Goal: Information Seeking & Learning: Learn about a topic

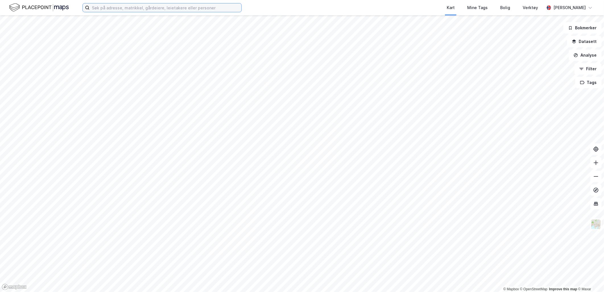
click at [114, 7] on input at bounding box center [166, 7] width 152 height 9
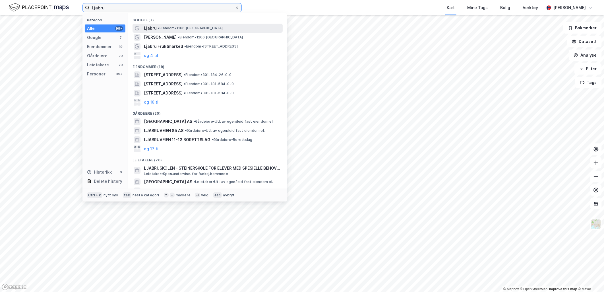
type input "Ljabru"
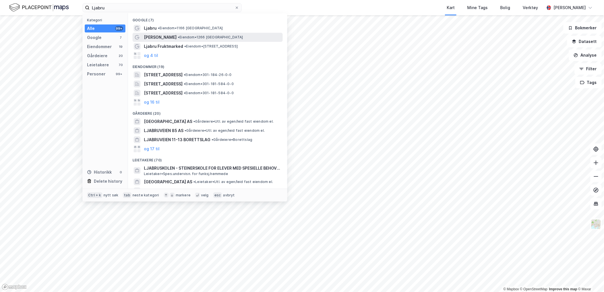
drag, startPoint x: 173, startPoint y: 30, endPoint x: 174, endPoint y: 35, distance: 5.9
click at [174, 35] on div "Google (7) [PERSON_NAME] • 1166 [GEOGRAPHIC_DATA] [PERSON_NAME] • 1266 [GEOGRAP…" at bounding box center [207, 100] width 159 height 175
click at [174, 35] on span "[PERSON_NAME]" at bounding box center [160, 37] width 33 height 7
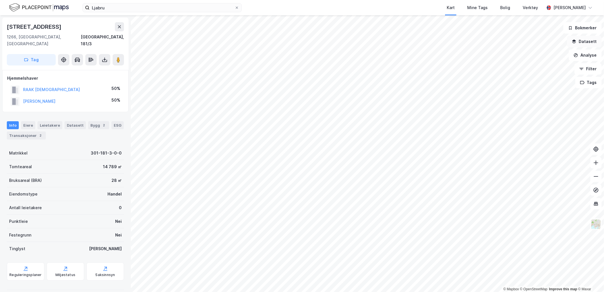
click at [576, 39] on icon "button" at bounding box center [574, 41] width 5 height 5
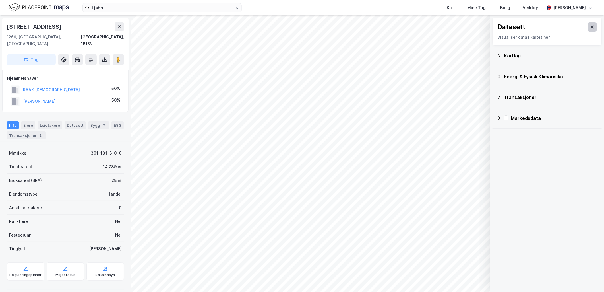
click at [590, 26] on button at bounding box center [592, 26] width 9 height 9
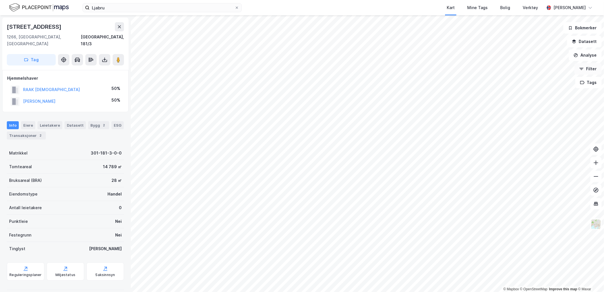
click at [592, 68] on button "Filter" at bounding box center [587, 68] width 27 height 11
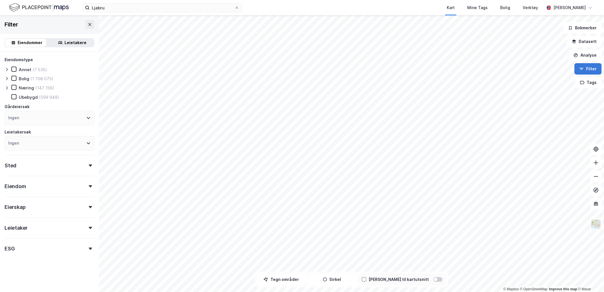
click at [591, 69] on button "Filter" at bounding box center [587, 68] width 27 height 11
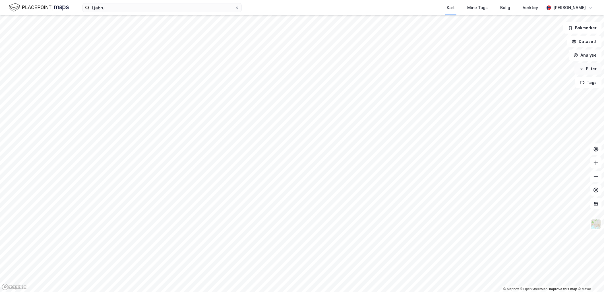
click at [591, 69] on button "Filter" at bounding box center [587, 68] width 27 height 11
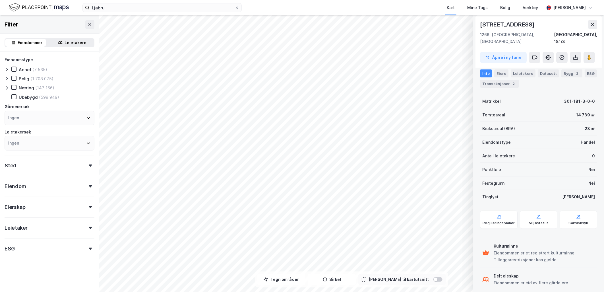
scroll to position [53, 0]
click at [500, 213] on icon at bounding box center [499, 216] width 6 height 6
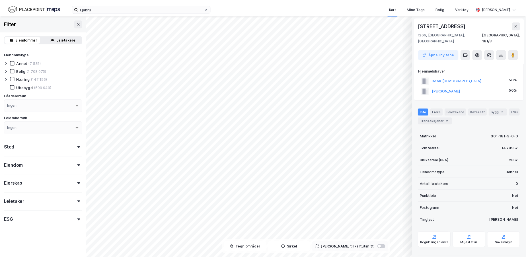
scroll to position [0, 0]
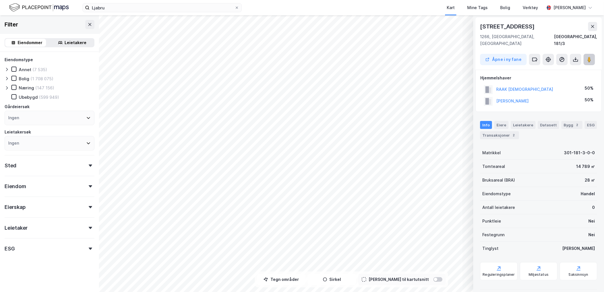
click at [591, 56] on button at bounding box center [589, 59] width 11 height 11
